Goal: Transaction & Acquisition: Subscribe to service/newsletter

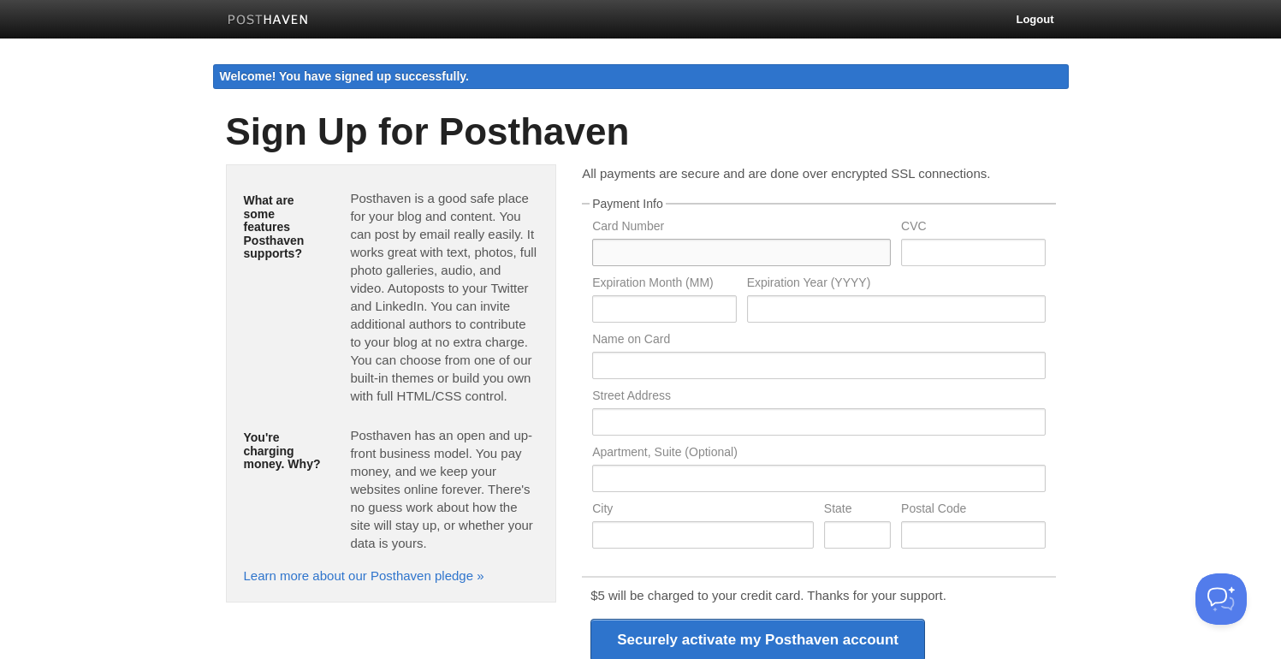
click at [674, 242] on input "text" at bounding box center [741, 252] width 299 height 27
type input "[CREDIT_CARD_NUMBER]"
click at [971, 263] on input "text" at bounding box center [973, 252] width 144 height 27
type input "824"
click at [688, 303] on input "text" at bounding box center [664, 308] width 144 height 27
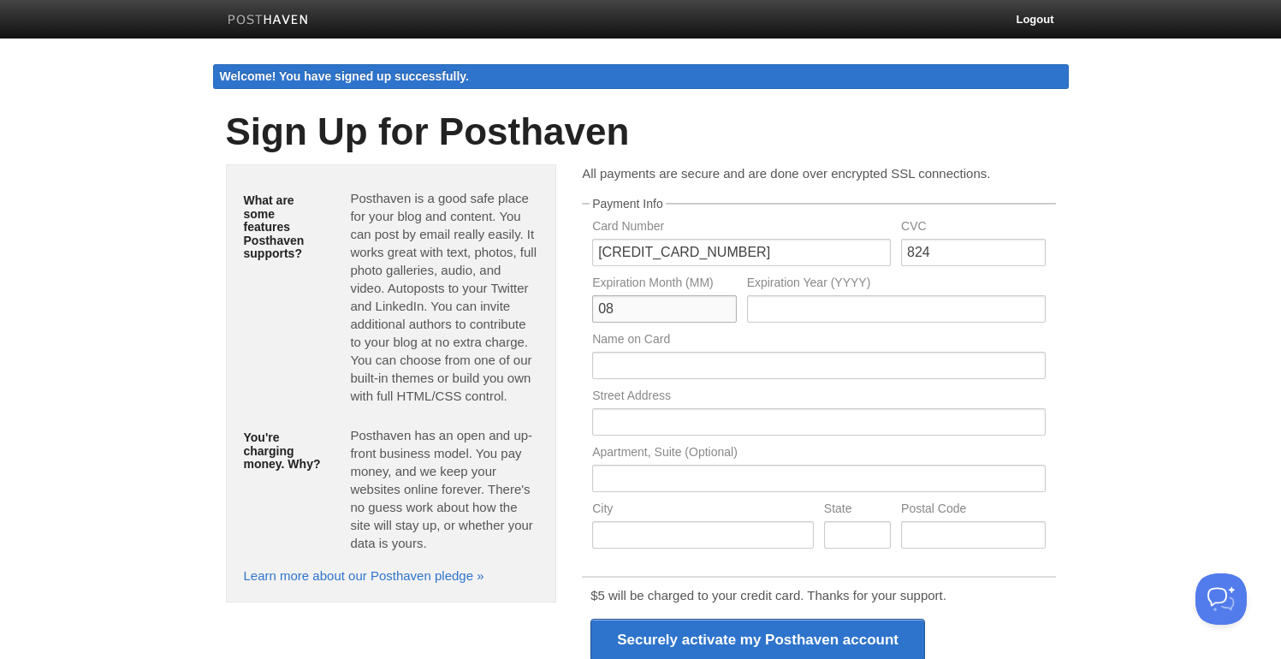
type input "08"
type input "2032"
click at [654, 358] on input "text" at bounding box center [818, 365] width 453 height 27
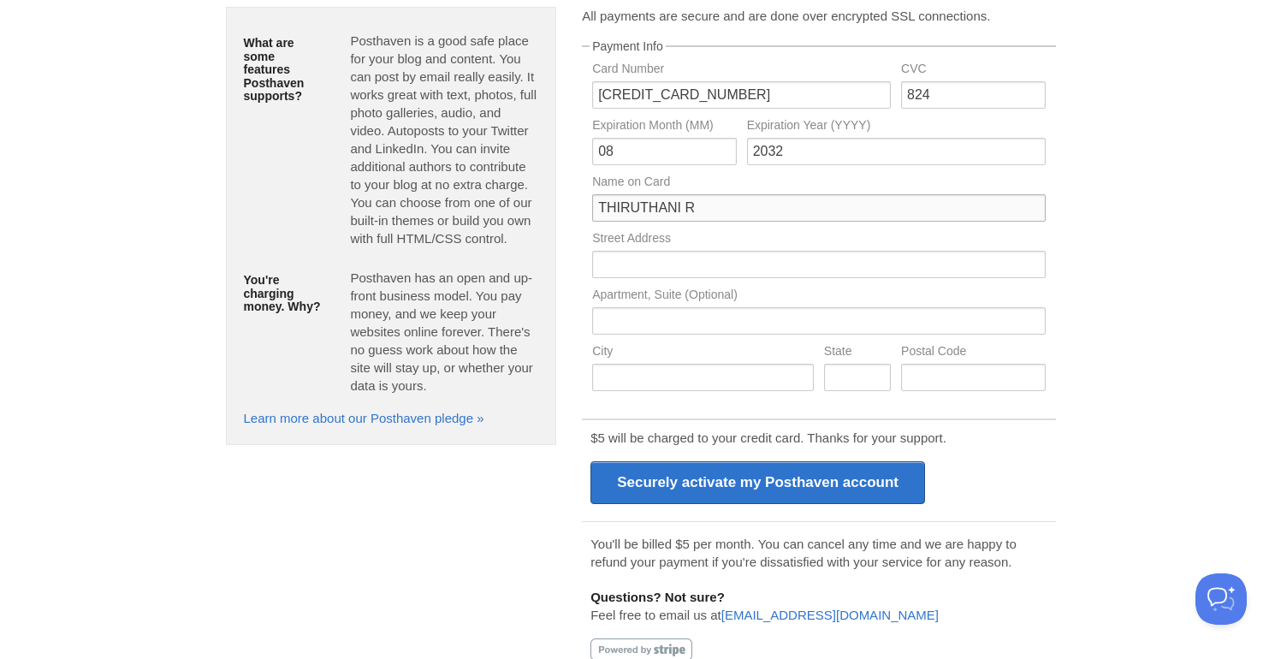
scroll to position [189, 0]
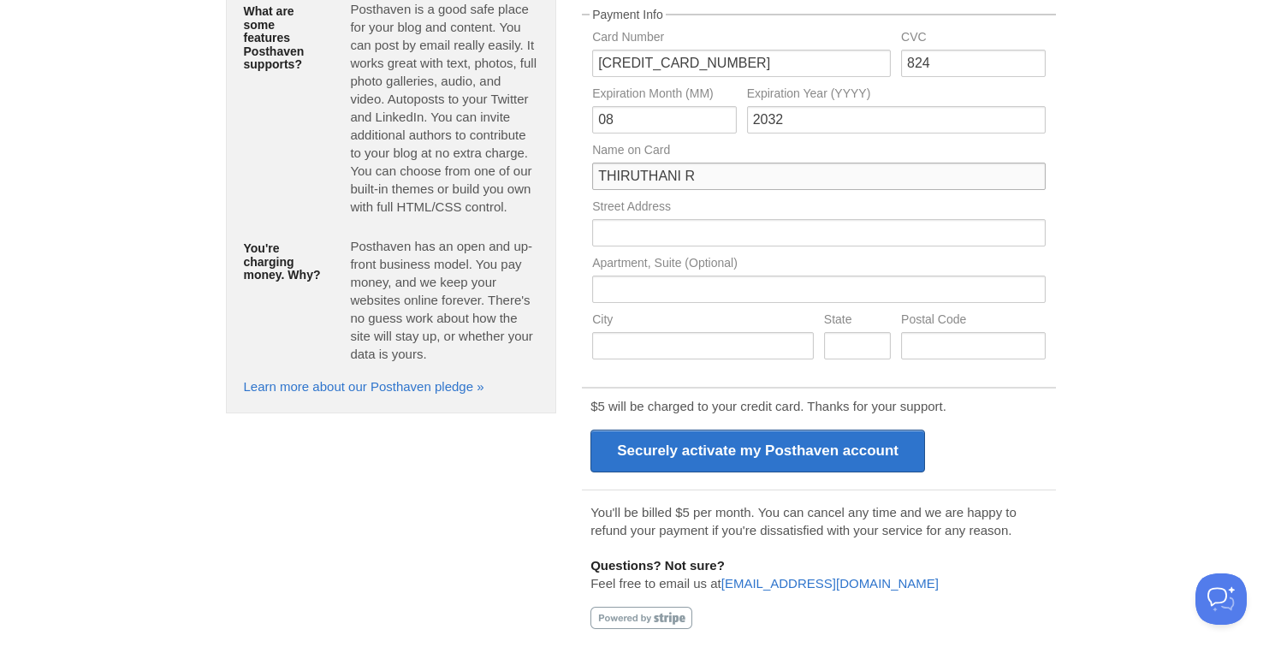
type input "THIRUTHANI R"
click at [653, 220] on input "text" at bounding box center [818, 232] width 453 height 27
type input "[PERSON_NAME], [GEOGRAPHIC_DATA]"
click at [638, 358] on input "text" at bounding box center [703, 345] width 222 height 27
type input "Coimbatore"
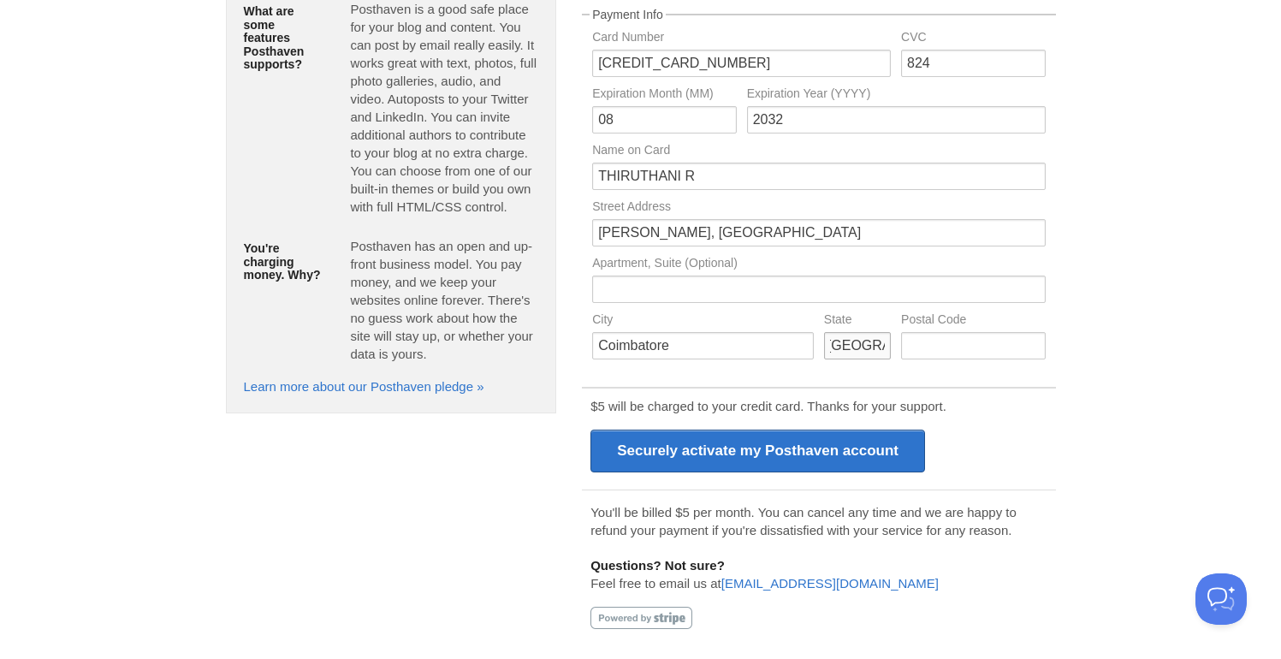
scroll to position [0, 10]
type input "[GEOGRAPHIC_DATA]"
type input "641005"
click at [644, 291] on input "text" at bounding box center [818, 289] width 453 height 27
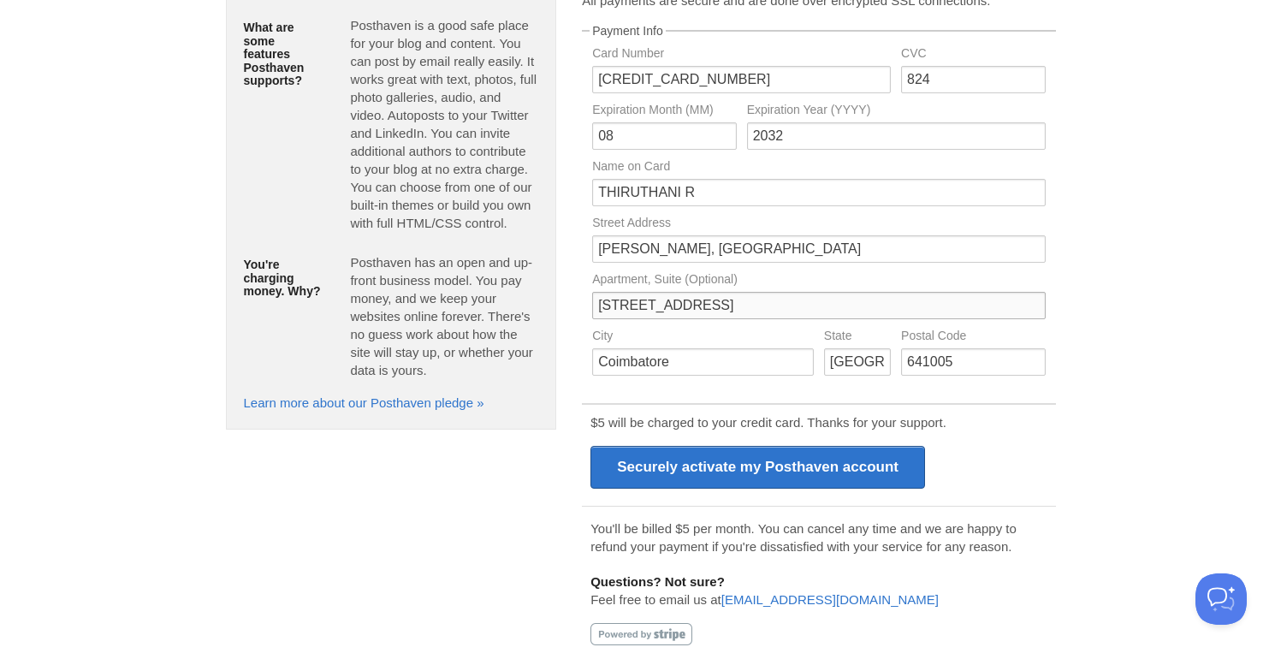
scroll to position [189, 0]
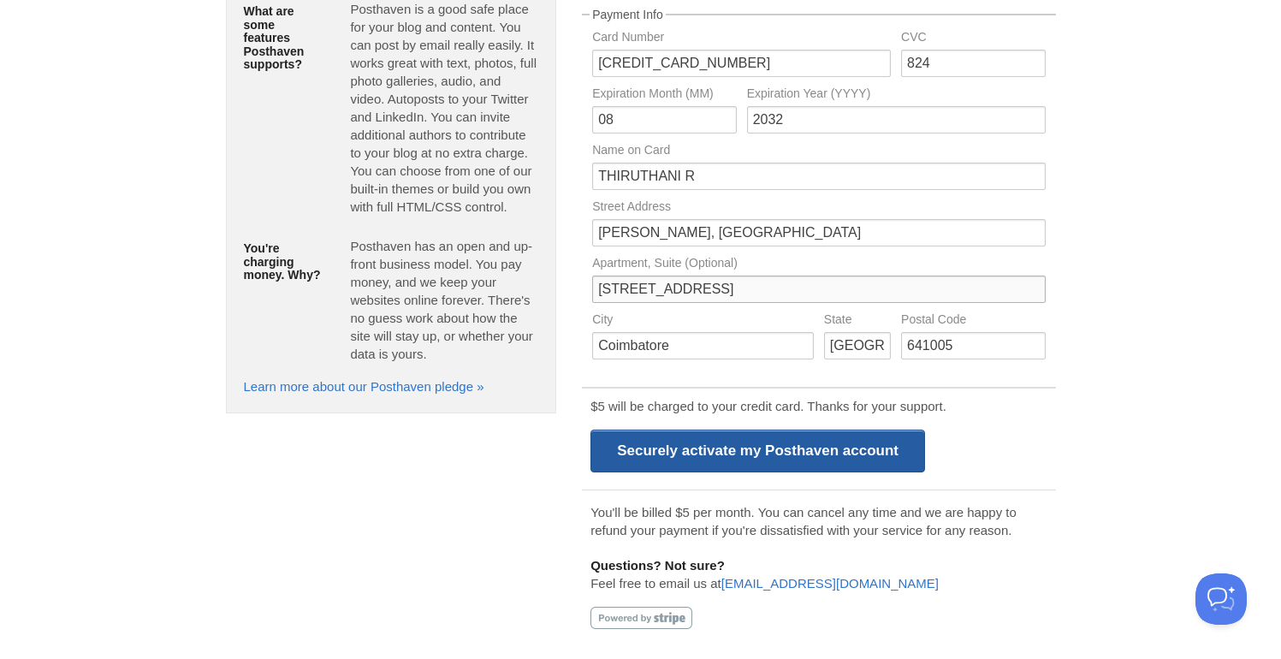
type input "[STREET_ADDRESS]"
click at [747, 453] on input "Securely activate my Posthaven account" at bounding box center [758, 451] width 335 height 43
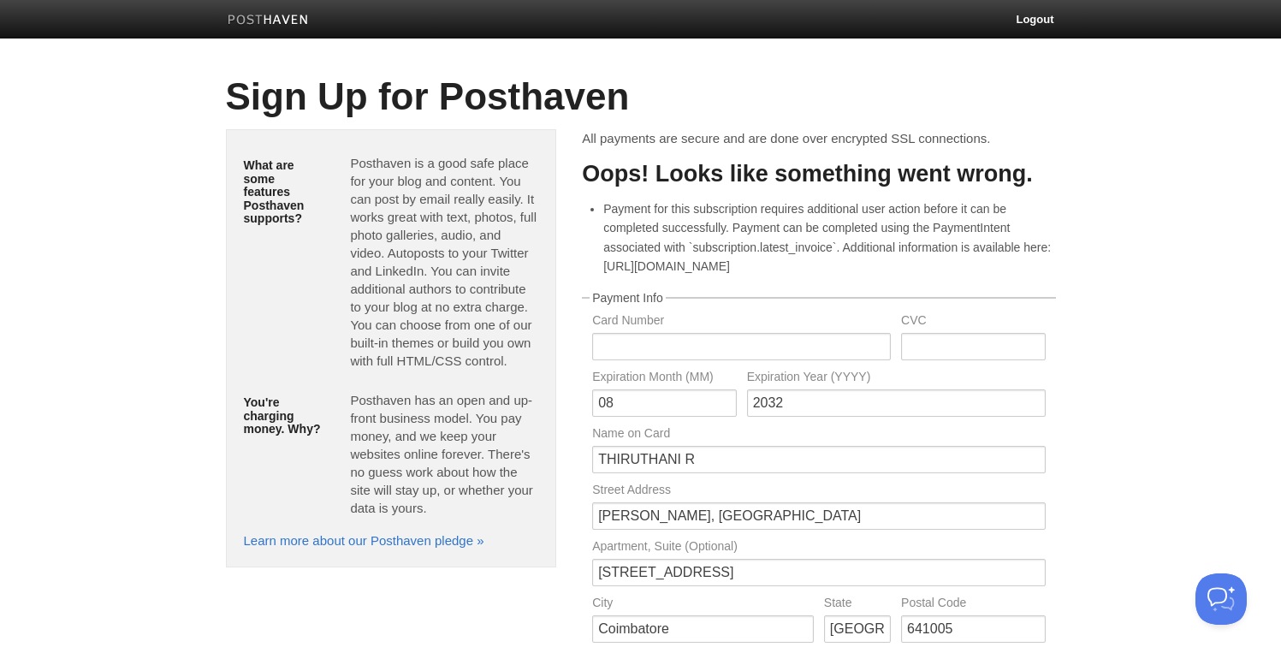
click at [305, 24] on img at bounding box center [268, 21] width 81 height 13
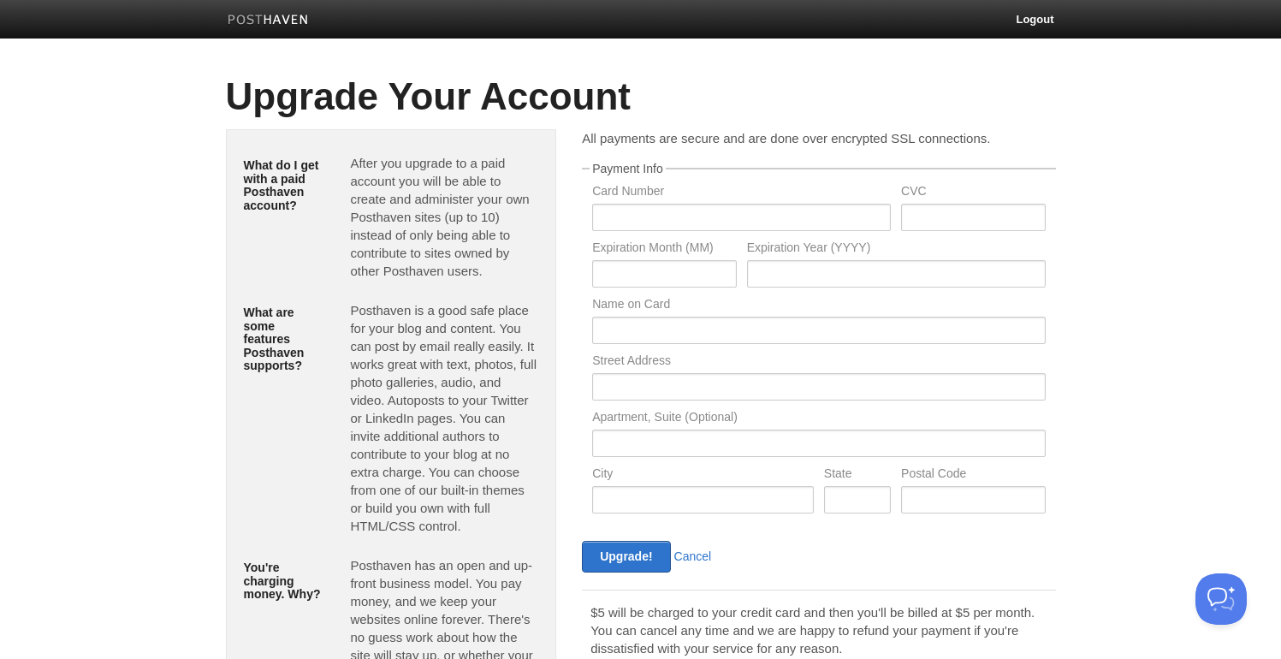
click at [266, 15] on img at bounding box center [268, 21] width 81 height 13
